Goal: Task Accomplishment & Management: Use online tool/utility

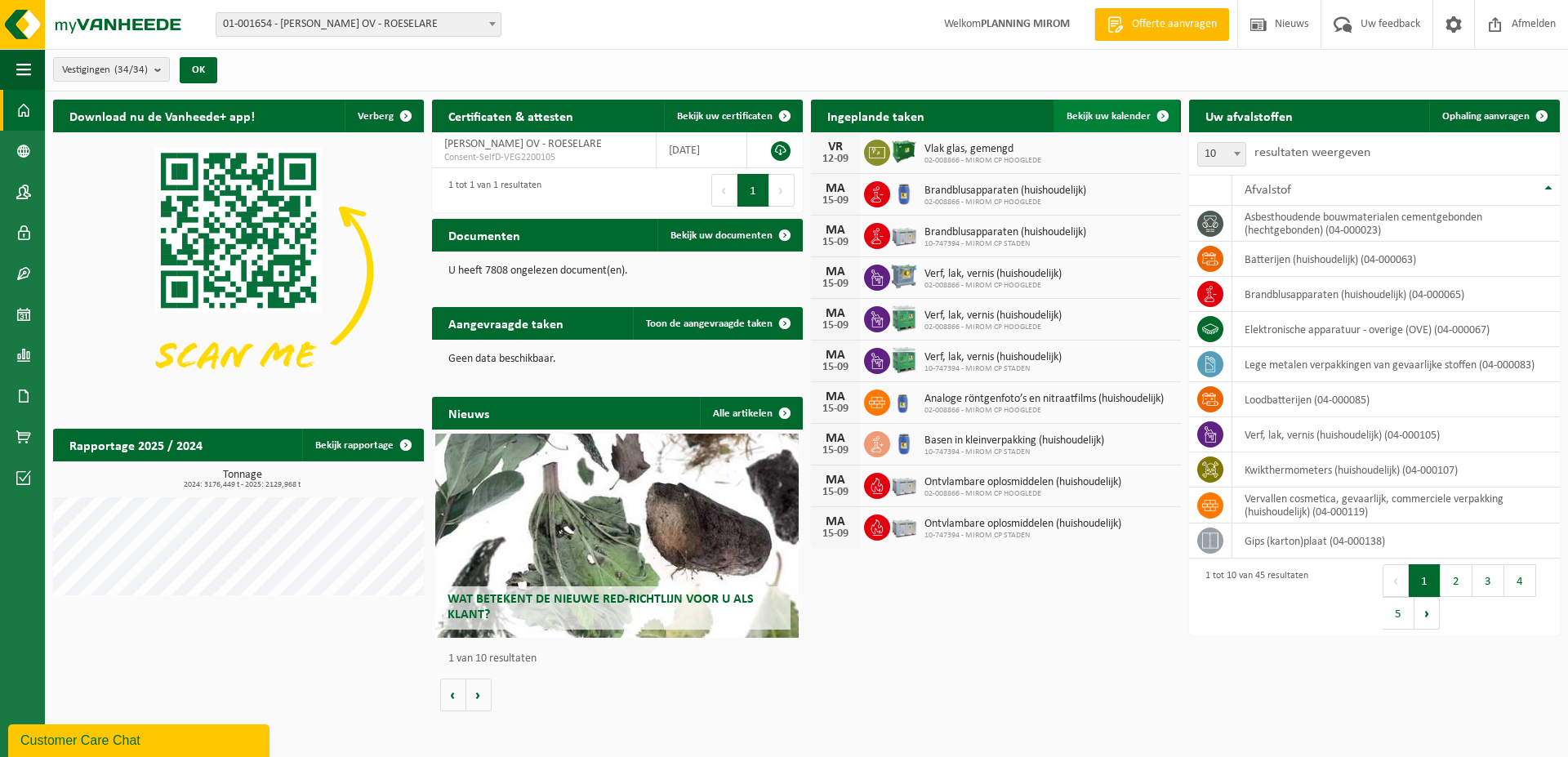
click at [1125, 116] on span "Bekijk uw kalender" at bounding box center [1108, 116] width 85 height 10
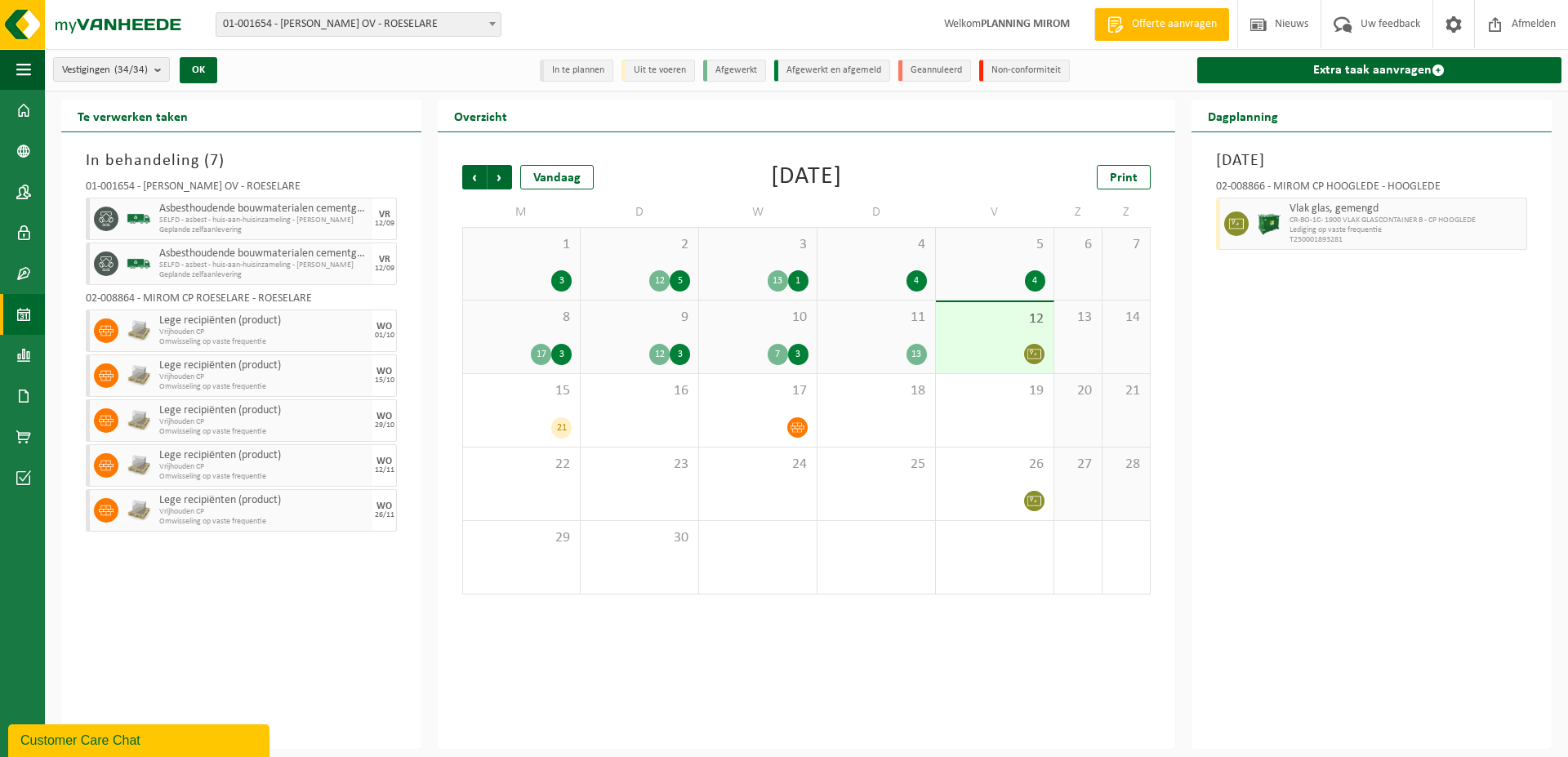
click at [1034, 352] on icon at bounding box center [1034, 353] width 14 height 14
click at [978, 337] on div "12" at bounding box center [995, 337] width 118 height 71
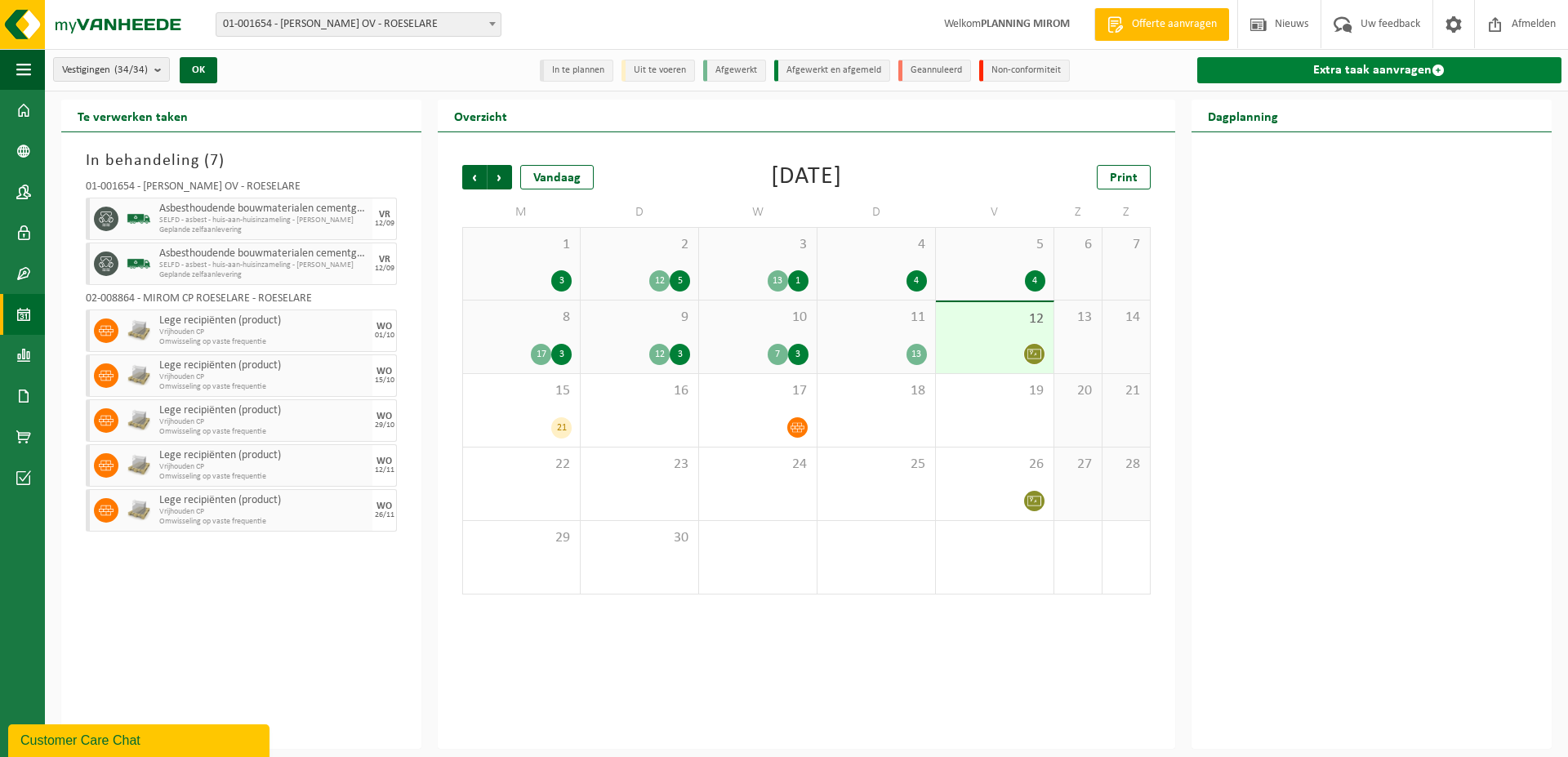
click at [1331, 76] on link "Extra taak aanvragen" at bounding box center [1379, 69] width 364 height 26
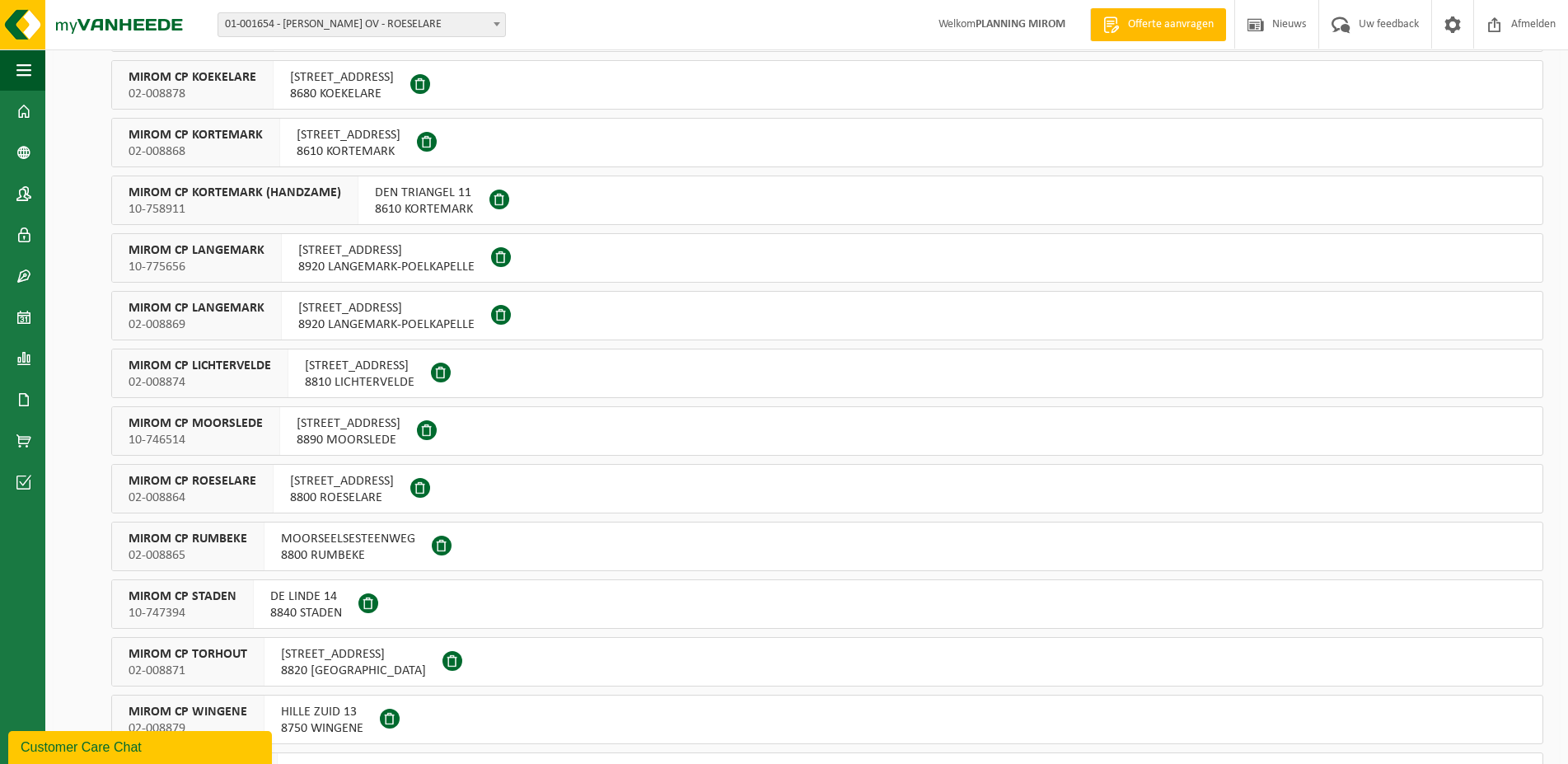
scroll to position [756, 0]
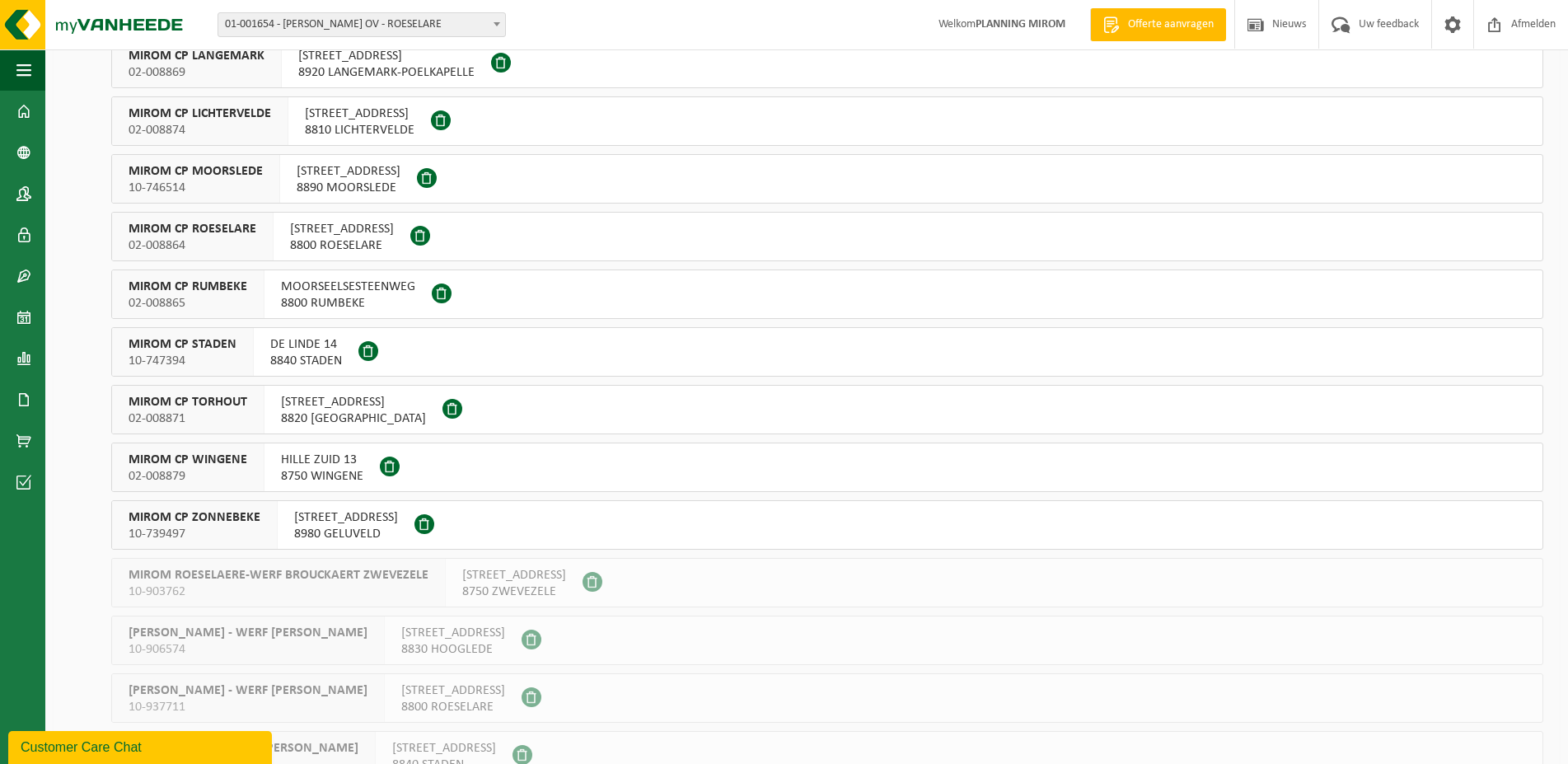
click at [228, 413] on span "02-008871" at bounding box center [188, 418] width 119 height 16
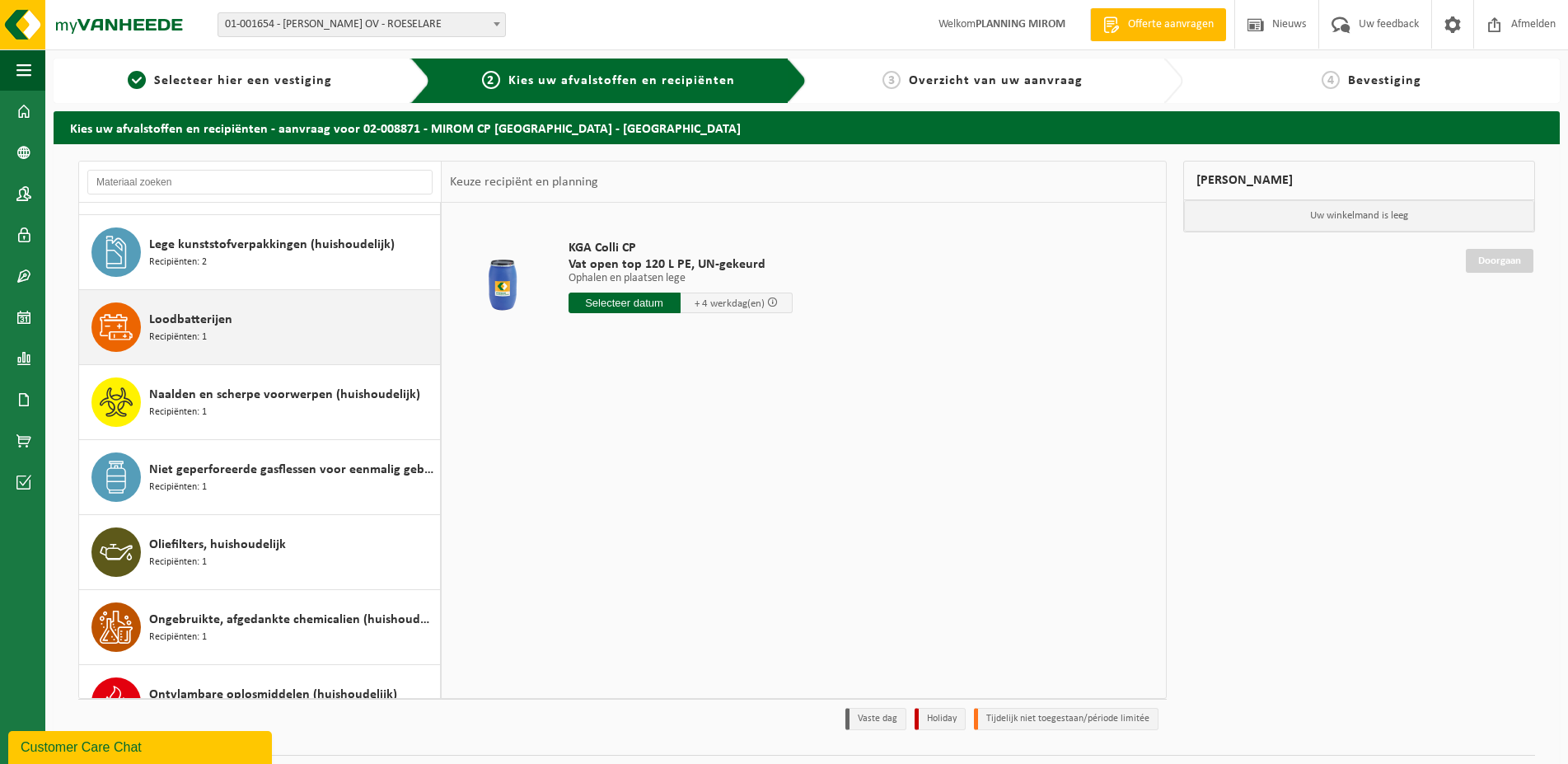
scroll to position [822, 0]
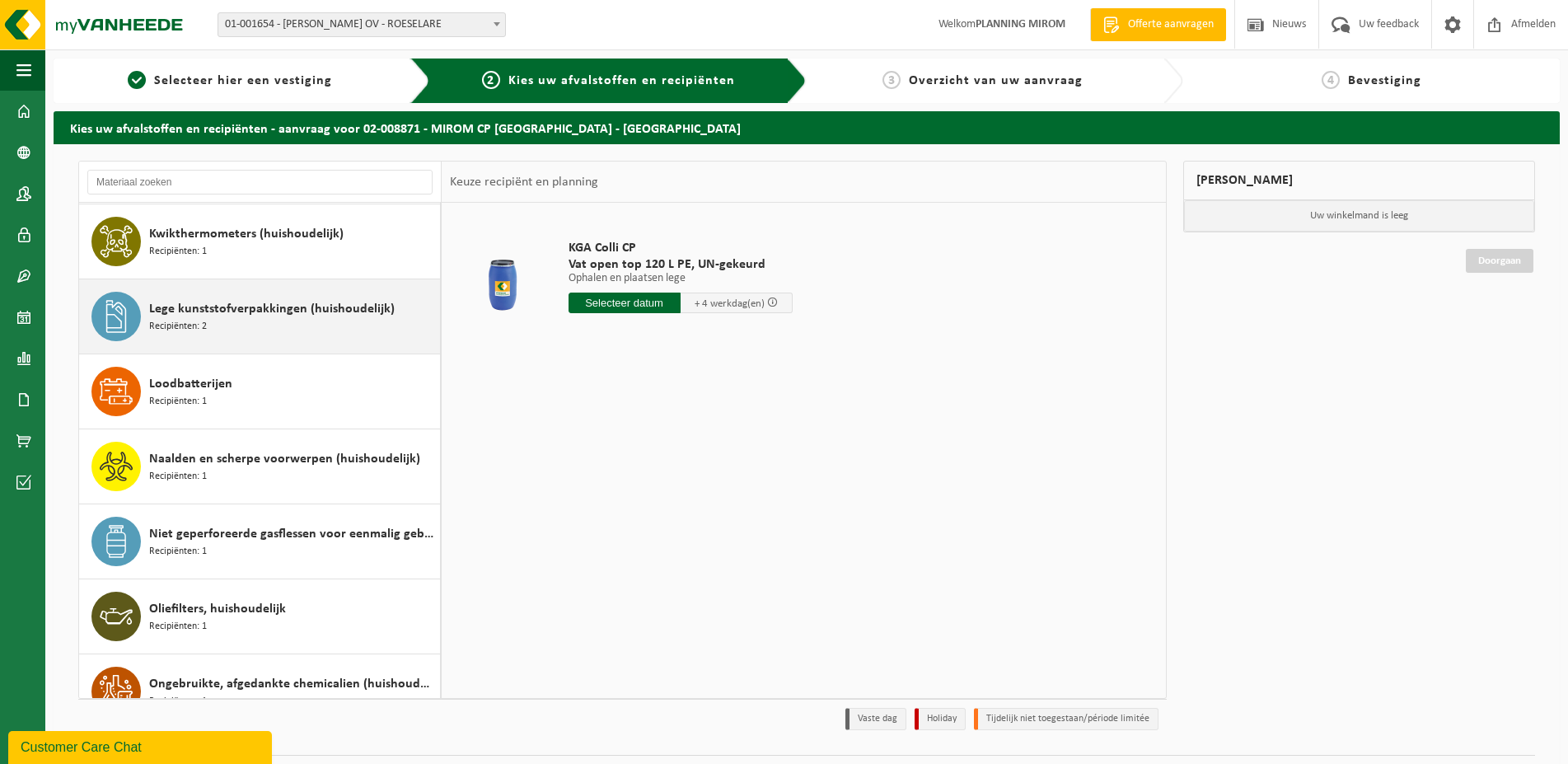
click at [123, 313] on icon at bounding box center [116, 316] width 33 height 33
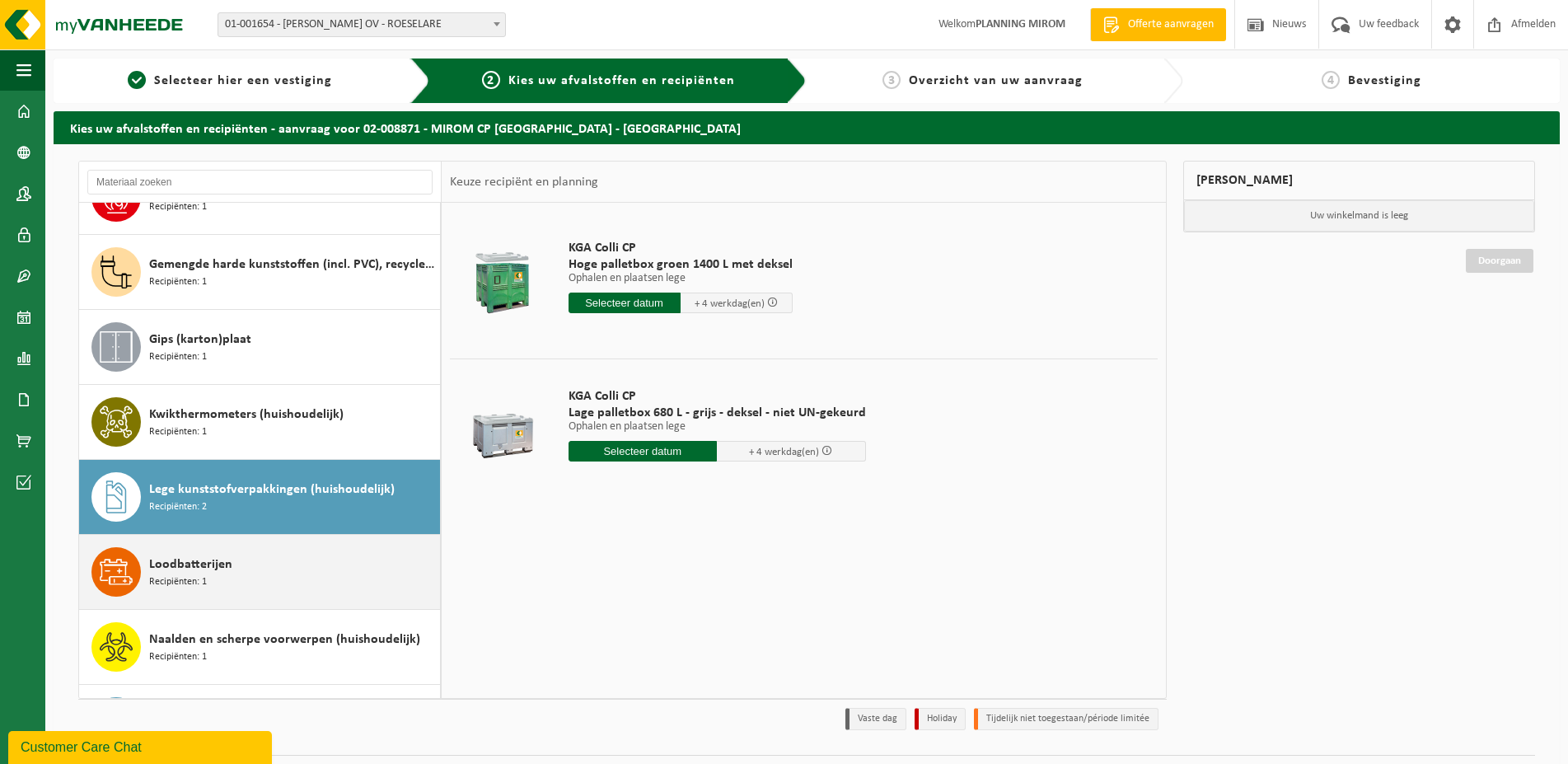
scroll to position [578, 0]
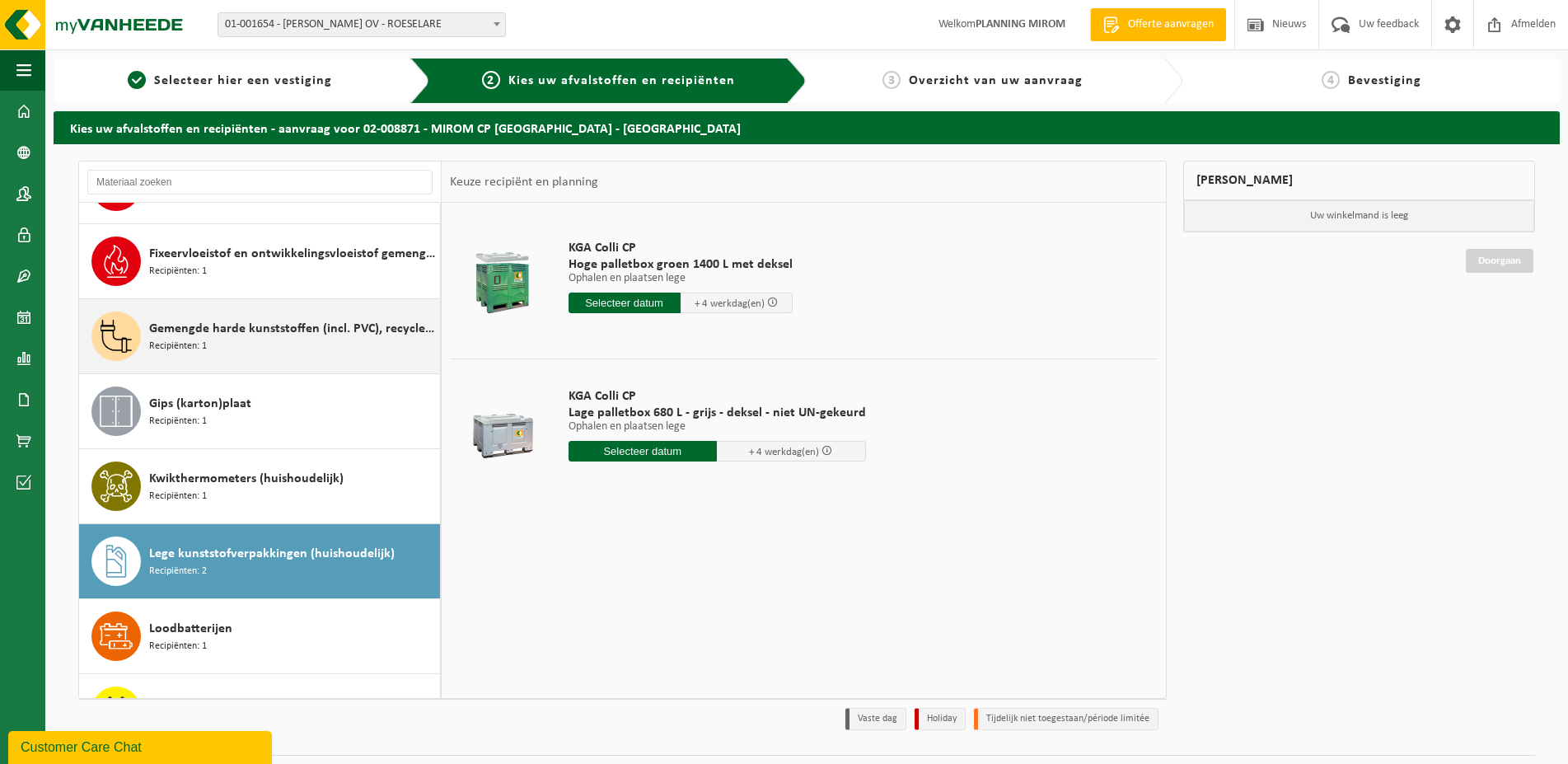
click at [129, 326] on icon at bounding box center [116, 336] width 33 height 33
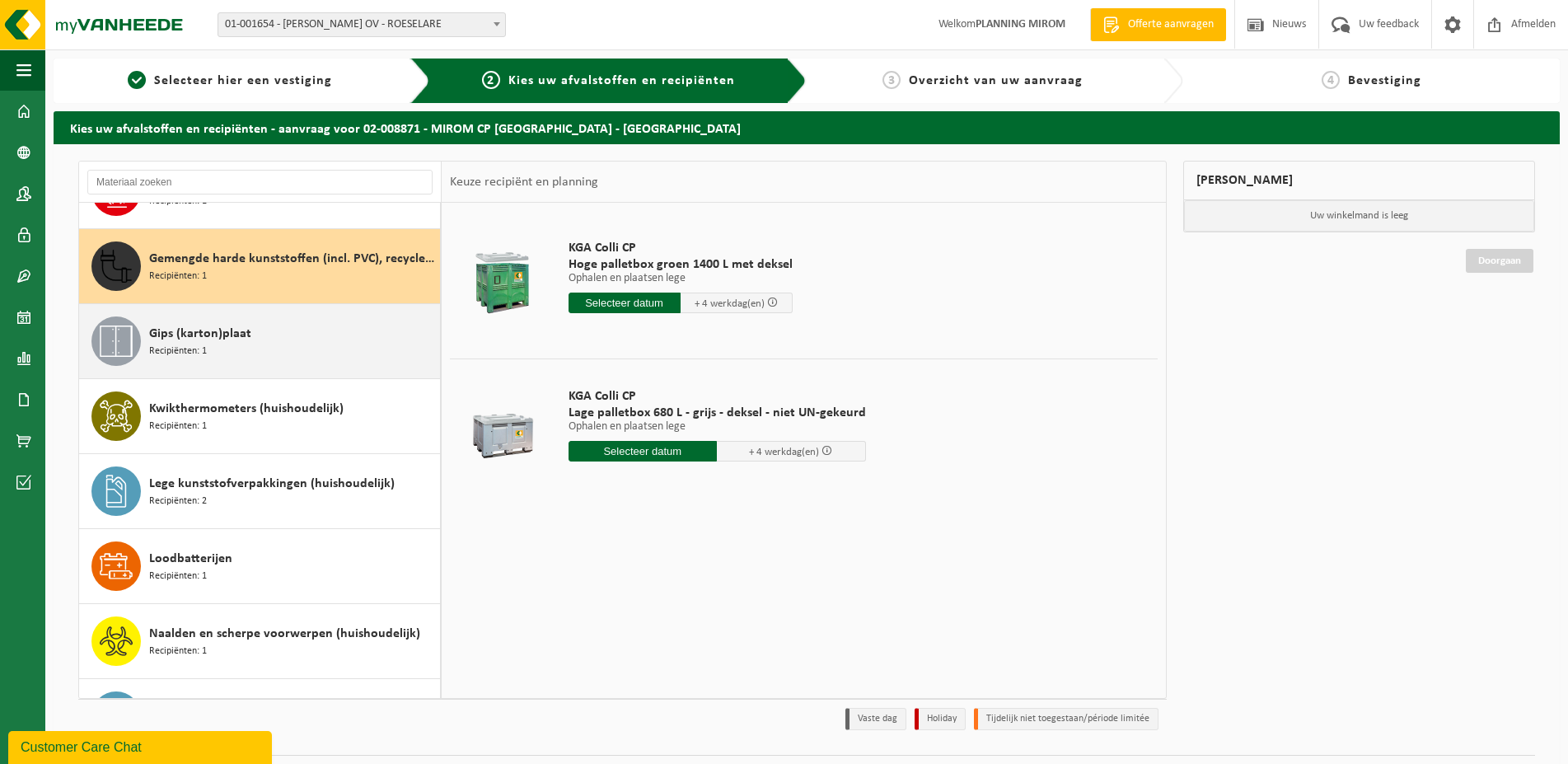
scroll to position [675, 0]
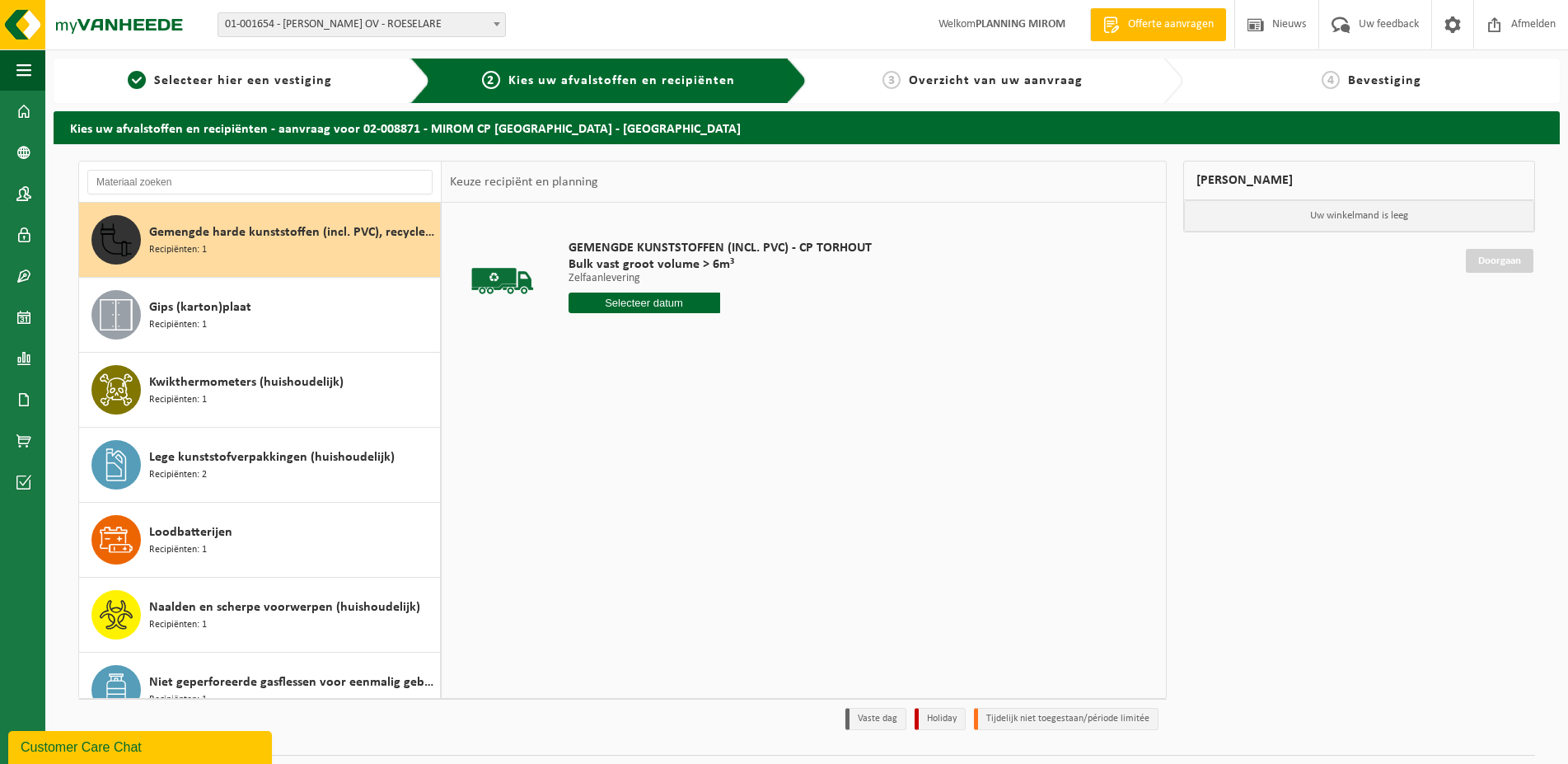
click at [650, 304] on input "text" at bounding box center [644, 302] width 152 height 20
click at [698, 422] on div "12" at bounding box center [699, 422] width 29 height 26
type input "Van 2025-09-12"
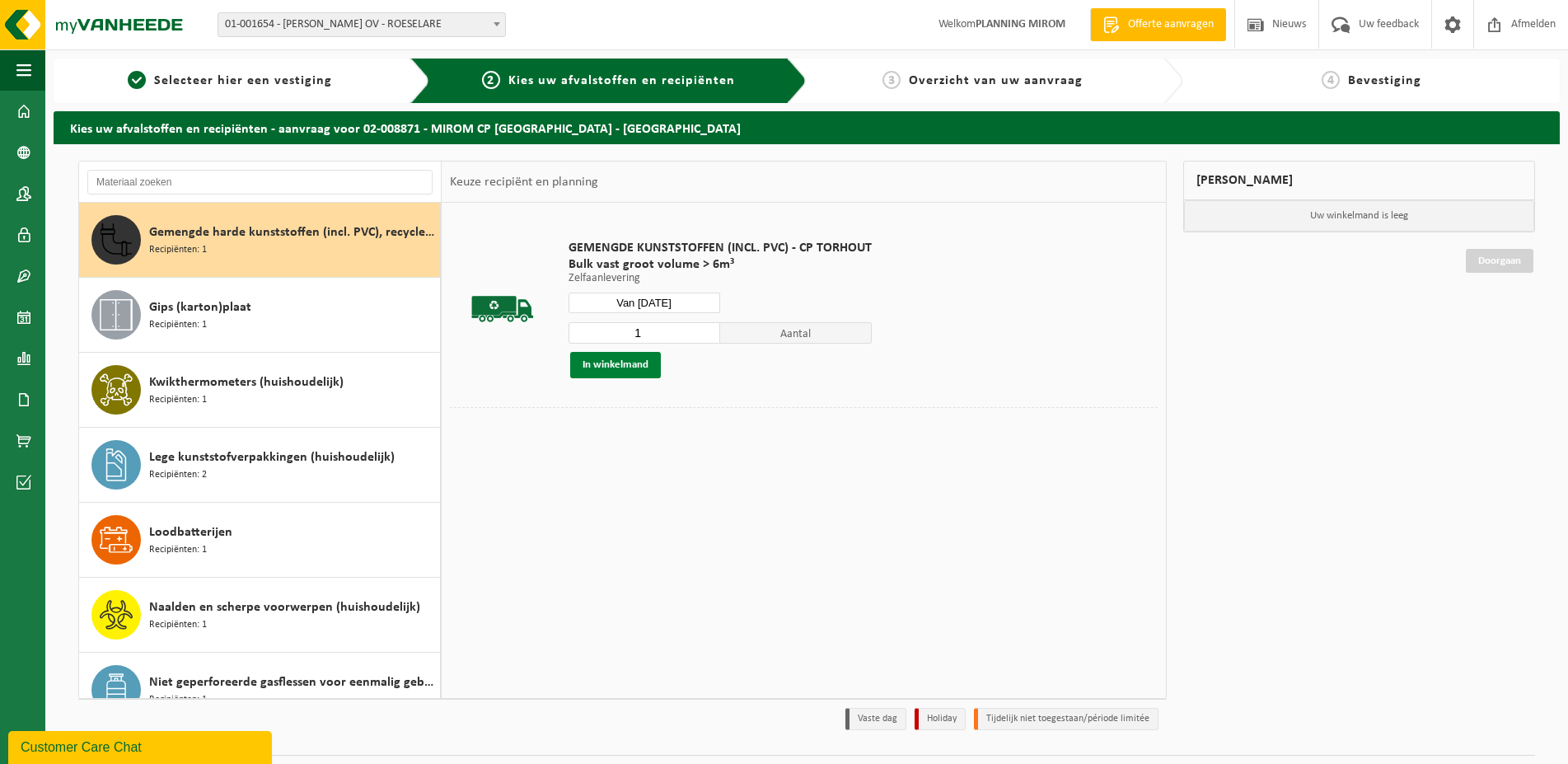
click at [624, 360] on button "In winkelmand" at bounding box center [616, 364] width 91 height 26
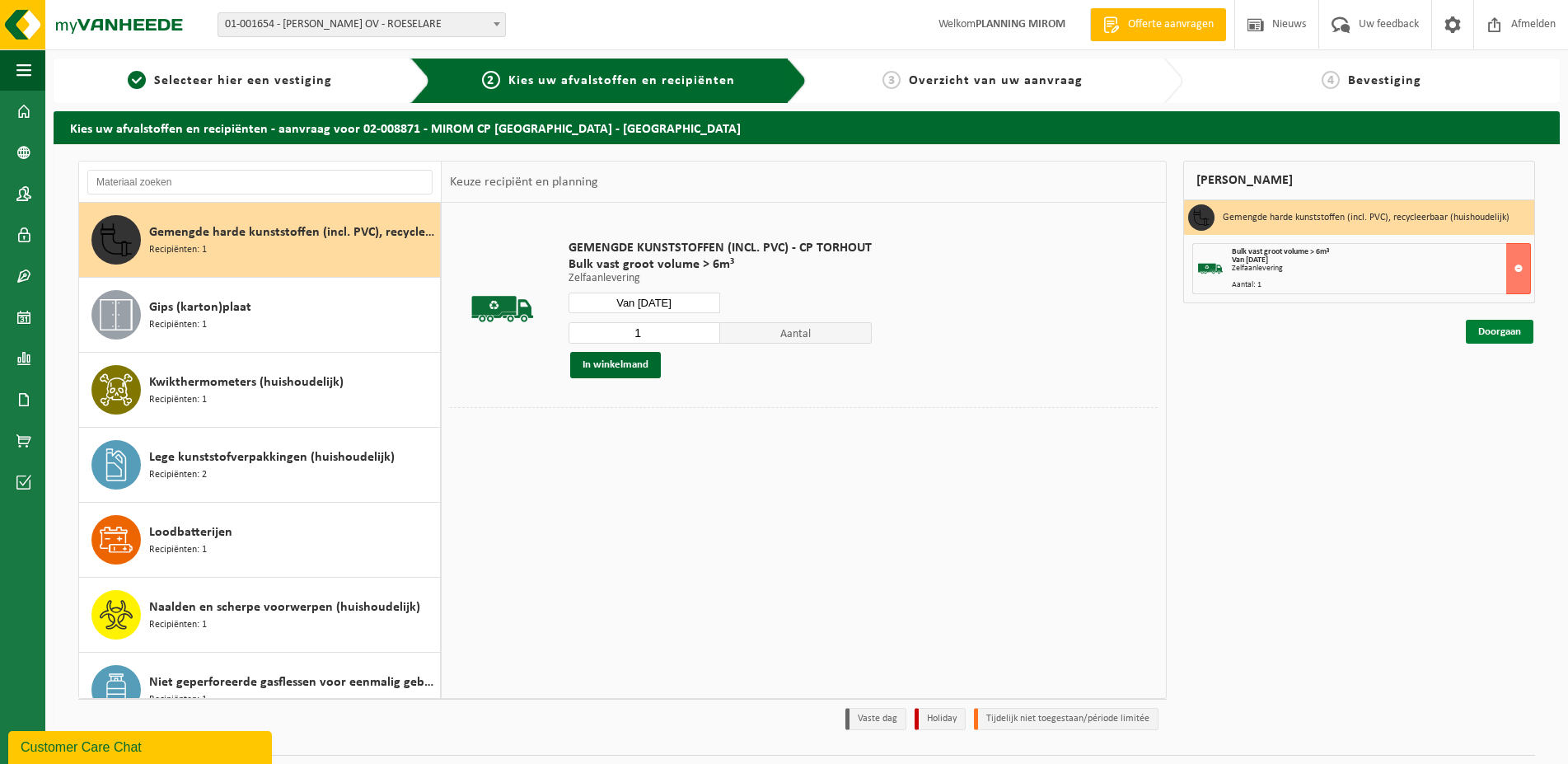
click at [1503, 333] on link "Doorgaan" at bounding box center [1500, 331] width 67 height 24
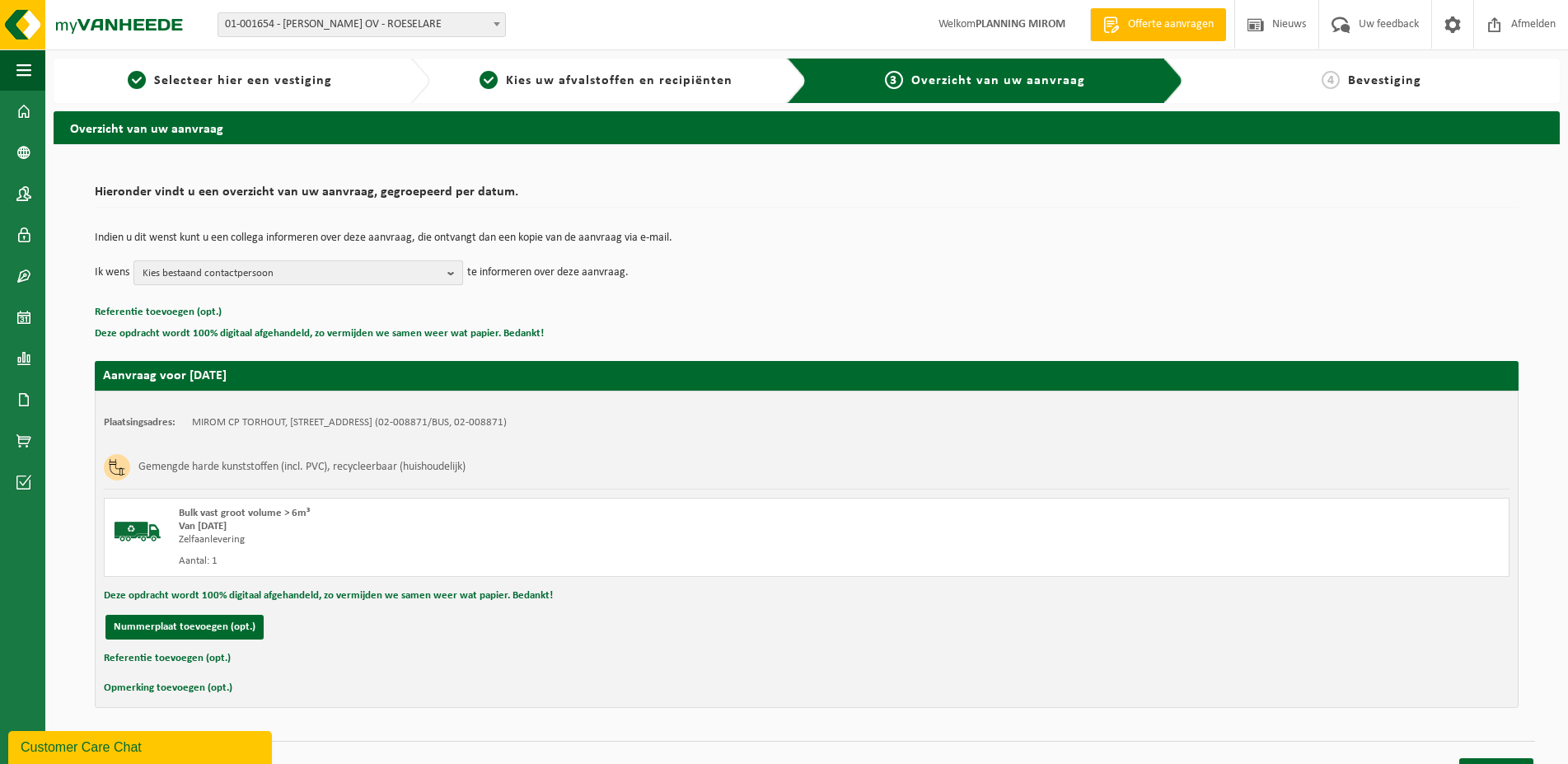
click at [451, 271] on b "button" at bounding box center [455, 272] width 14 height 23
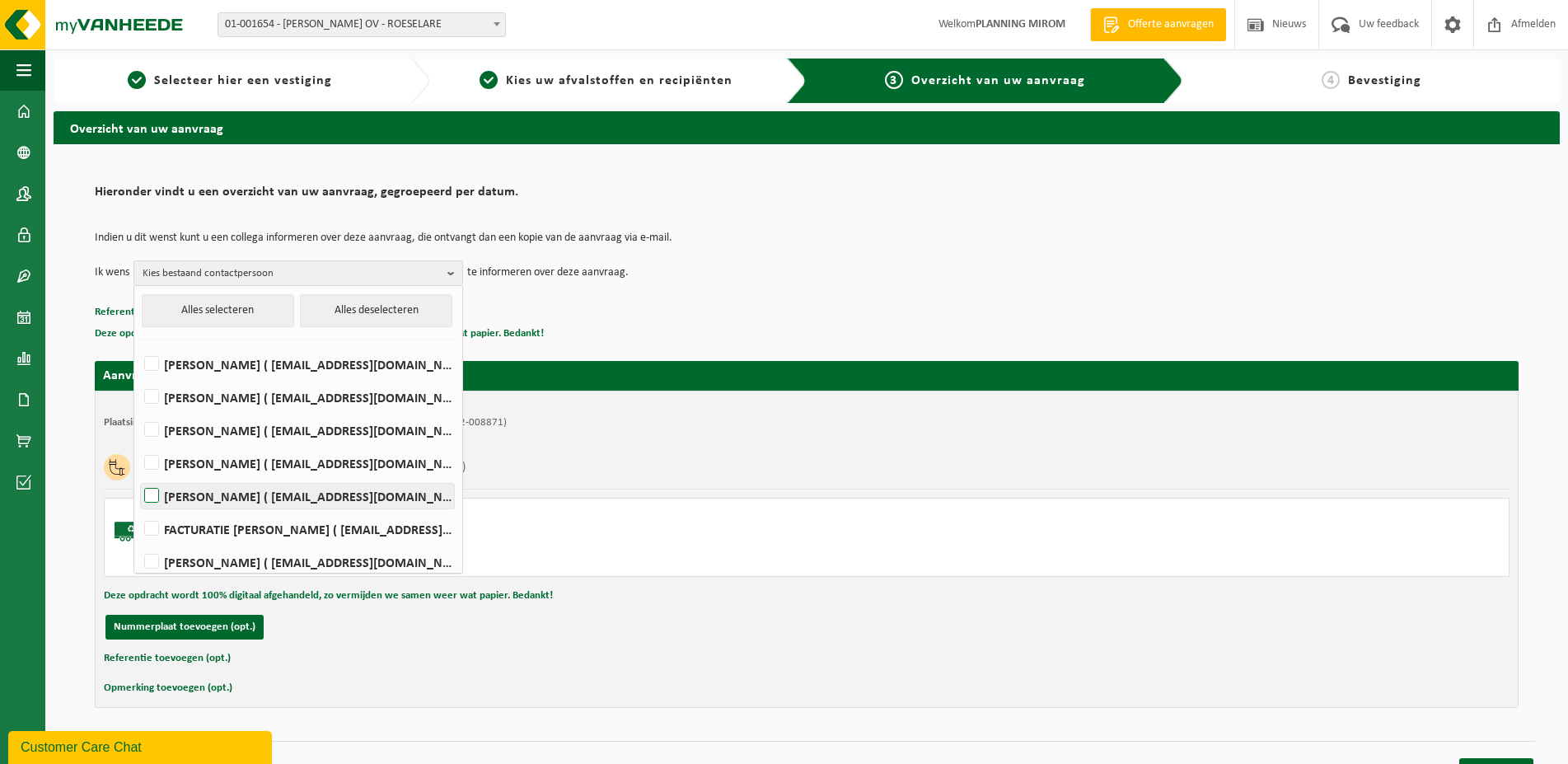
click at [152, 492] on label "[PERSON_NAME] ( [EMAIL_ADDRESS][DOMAIN_NAME] )" at bounding box center [297, 496] width 314 height 25
click at [138, 475] on input "[PERSON_NAME] ( [EMAIL_ADDRESS][DOMAIN_NAME] )" at bounding box center [137, 475] width 1 height 1
checkbox input "true"
click at [712, 263] on td "Ik wens [PERSON_NAME] Alles selecteren Alles deselecteren [PERSON_NAME] ( [EMAI…" at bounding box center [807, 273] width 1424 height 25
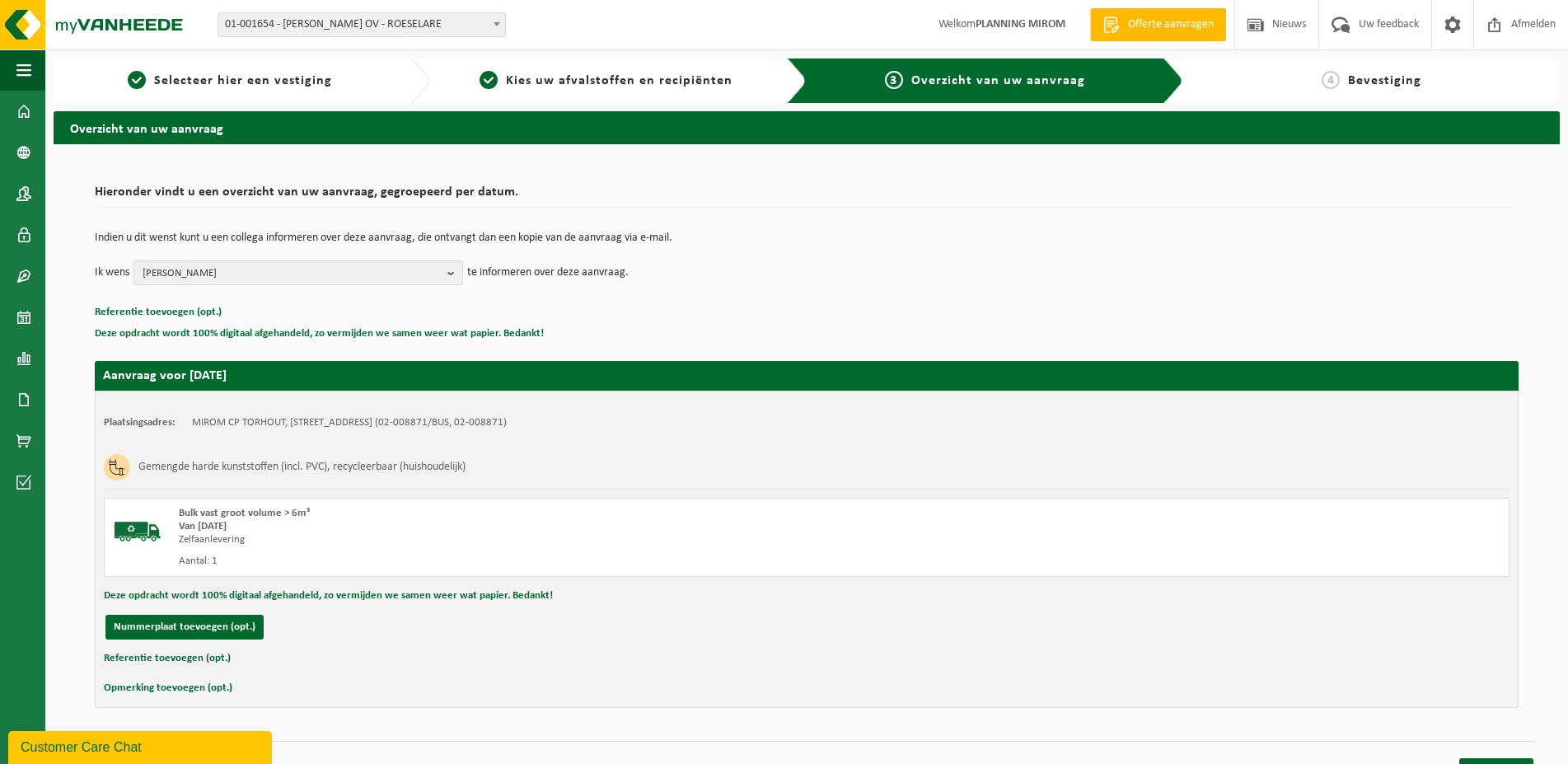
scroll to position [19, 0]
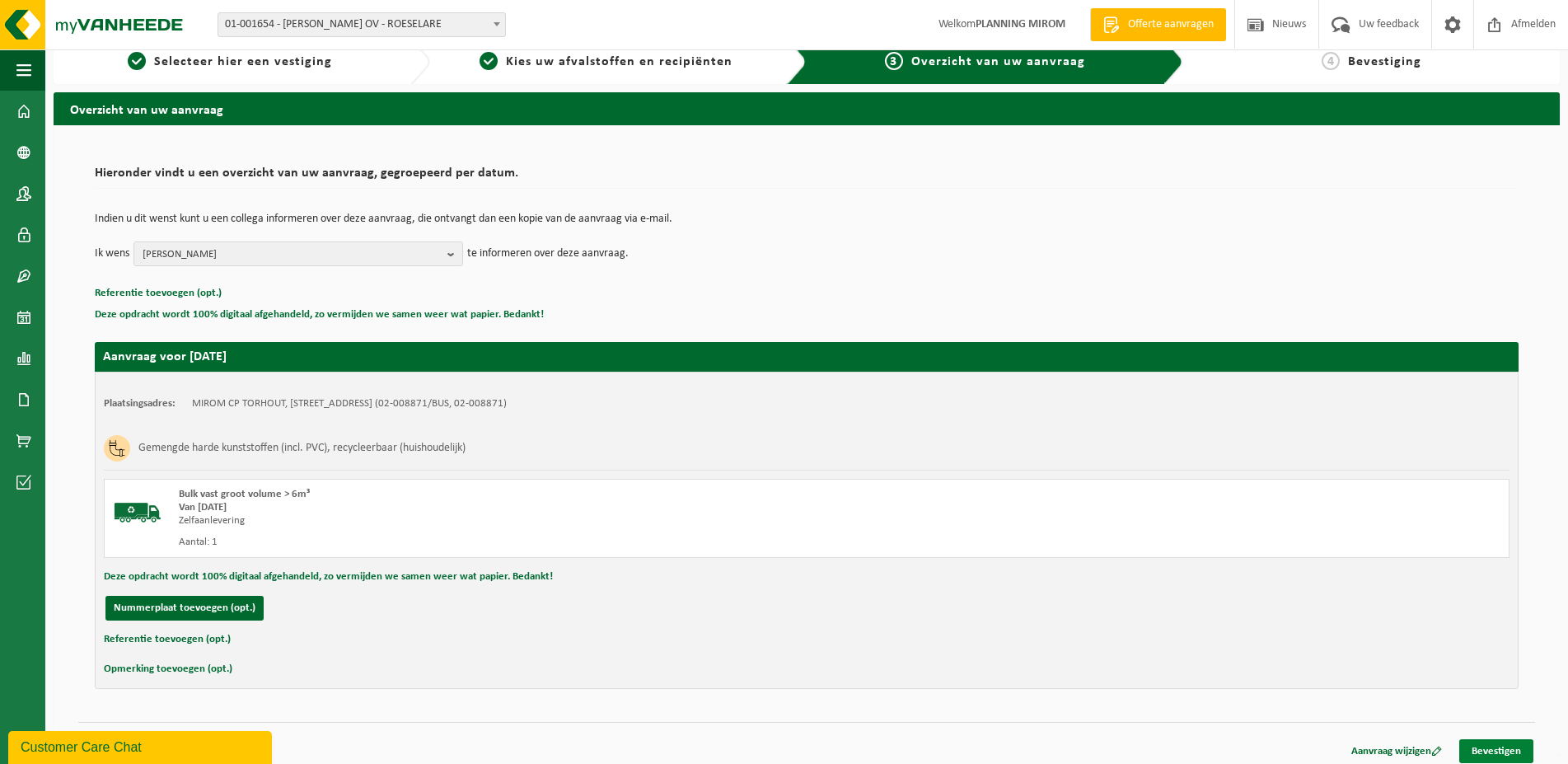
click at [1499, 744] on link "Bevestigen" at bounding box center [1496, 751] width 74 height 24
